Goal: Task Accomplishment & Management: Use online tool/utility

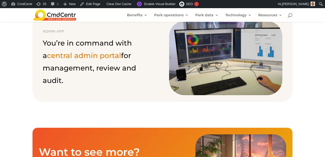
scroll to position [390, 0]
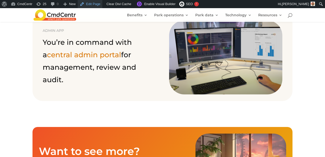
click at [95, 5] on link "Edit Page" at bounding box center [90, 4] width 25 height 8
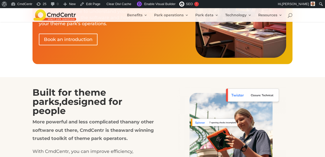
scroll to position [546, 0]
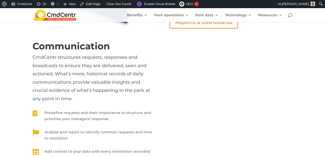
scroll to position [1263, 0]
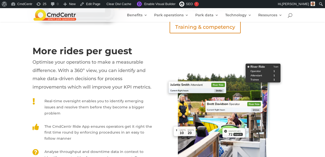
scroll to position [1250, 0]
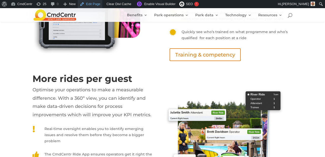
click at [94, 6] on link "Edit Page" at bounding box center [90, 4] width 25 height 8
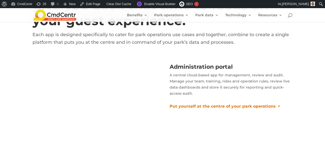
scroll to position [2787, 0]
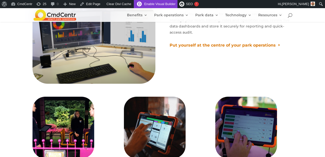
click at [163, 3] on link "Enable Visual Builder" at bounding box center [156, 4] width 44 height 8
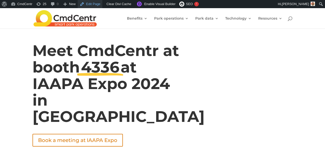
click at [88, 5] on link "Edit Page" at bounding box center [90, 4] width 25 height 8
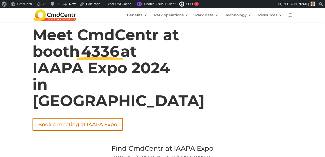
click at [90, 55] on span "4336" at bounding box center [100, 51] width 38 height 19
click at [93, 3] on link "Edit Page" at bounding box center [90, 4] width 25 height 8
